Goal: Answer question/provide support

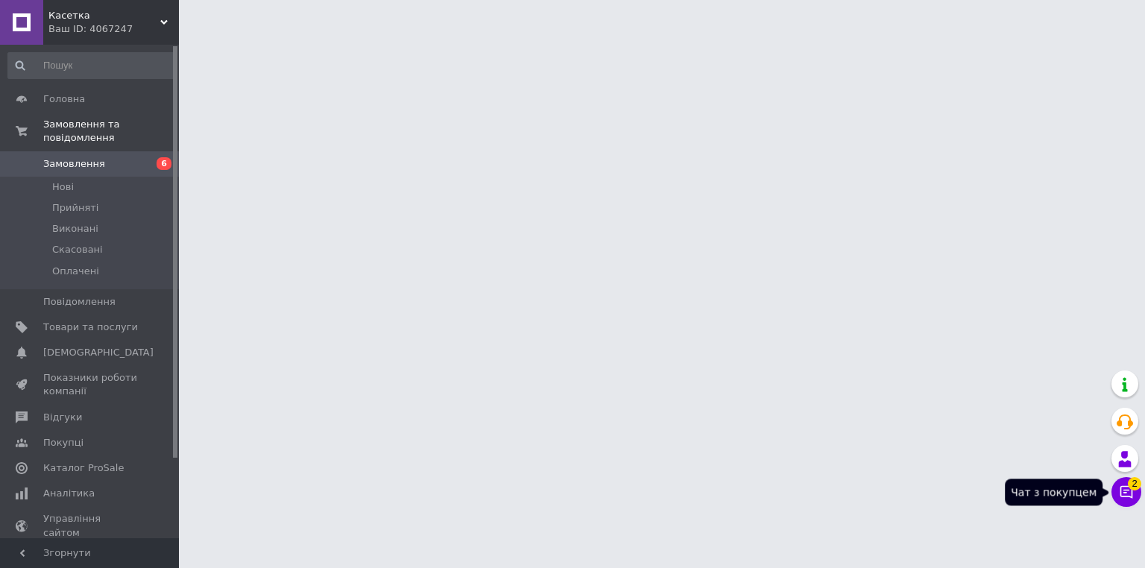
click at [1130, 494] on icon at bounding box center [1126, 492] width 15 height 15
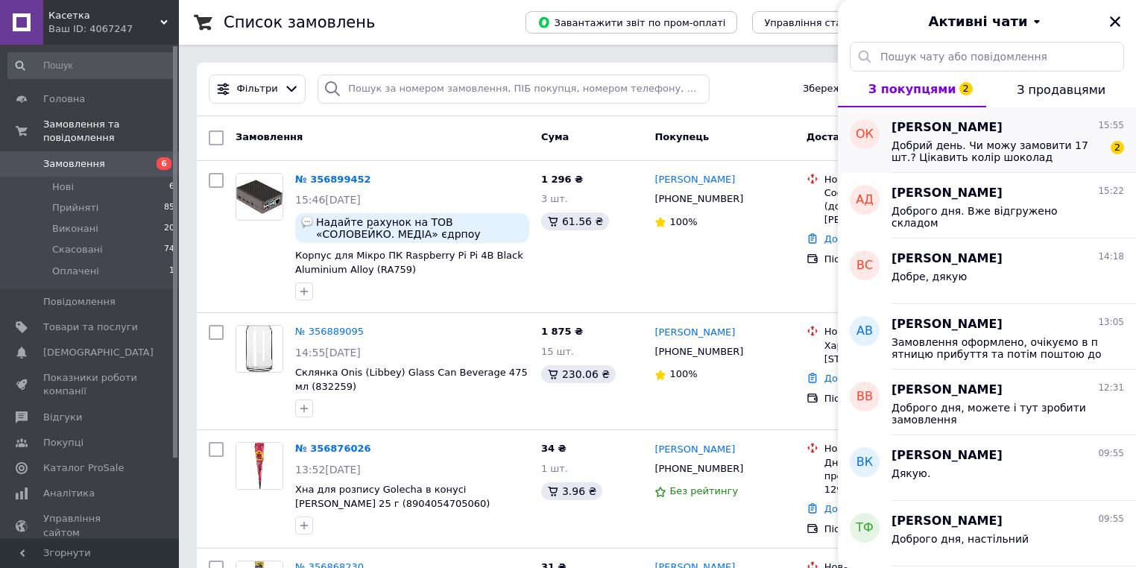
click at [965, 150] on span "Добрий день. Чи можу замовити 17 шт.? Цікавить колір шоколад" at bounding box center [998, 151] width 212 height 24
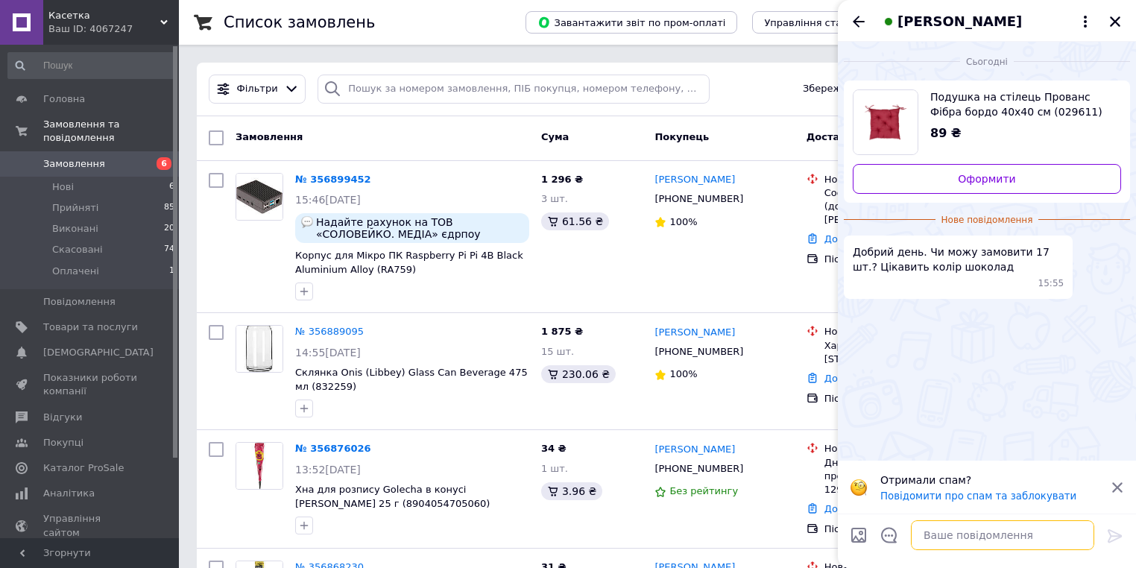
click at [959, 534] on textarea at bounding box center [1002, 535] width 183 height 30
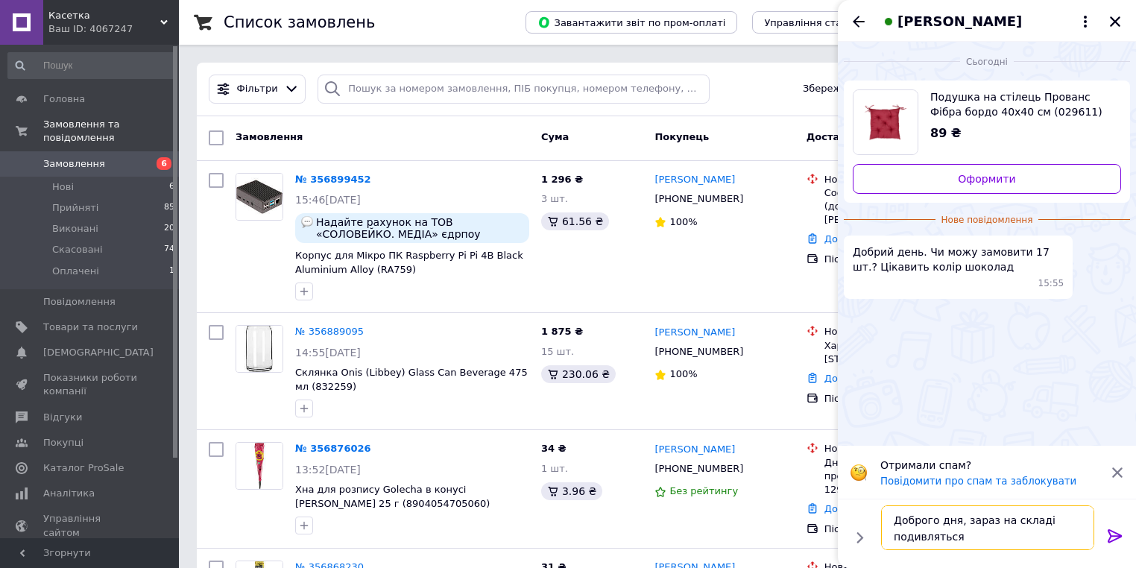
type textarea "Доброго дня, зараз на складі подивляться"
click at [1114, 531] on icon at bounding box center [1115, 536] width 18 height 18
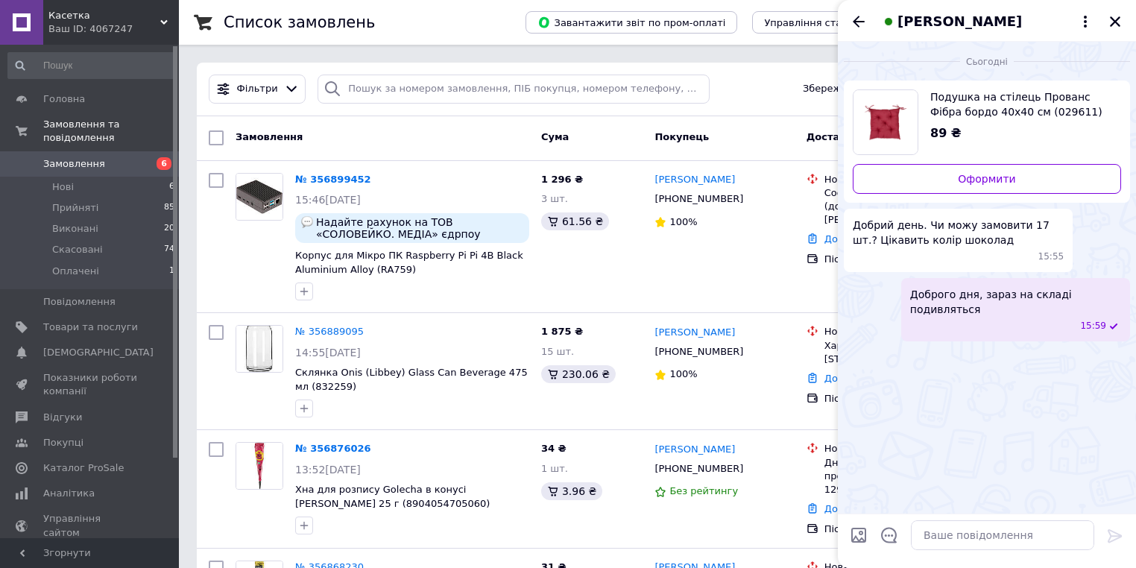
click at [1007, 103] on span "Подушка на стілець Прованс Фібра бордо 40х40 см (029611)" at bounding box center [1019, 104] width 179 height 30
click at [1113, 24] on icon "Закрити" at bounding box center [1115, 21] width 10 height 10
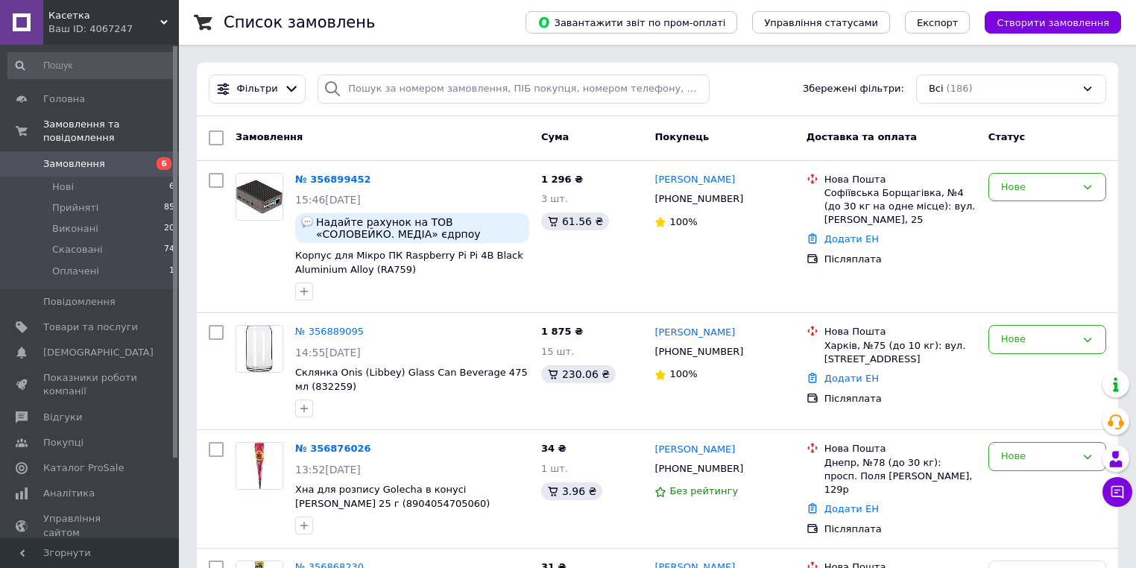
click at [321, 176] on link "№ 356899452" at bounding box center [333, 179] width 76 height 11
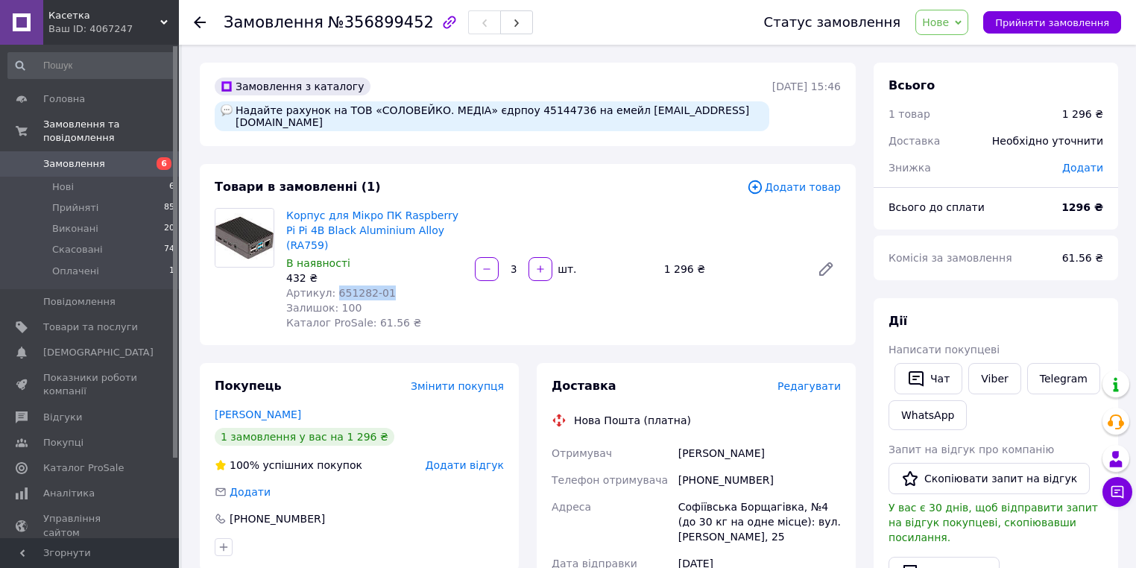
drag, startPoint x: 388, startPoint y: 269, endPoint x: 329, endPoint y: 271, distance: 58.9
click at [329, 286] on div "Артикул: 651282-01" at bounding box center [374, 293] width 177 height 15
copy span "651282-01"
click at [63, 101] on span "Головна" at bounding box center [64, 98] width 42 height 13
